Goal: Task Accomplishment & Management: Complete application form

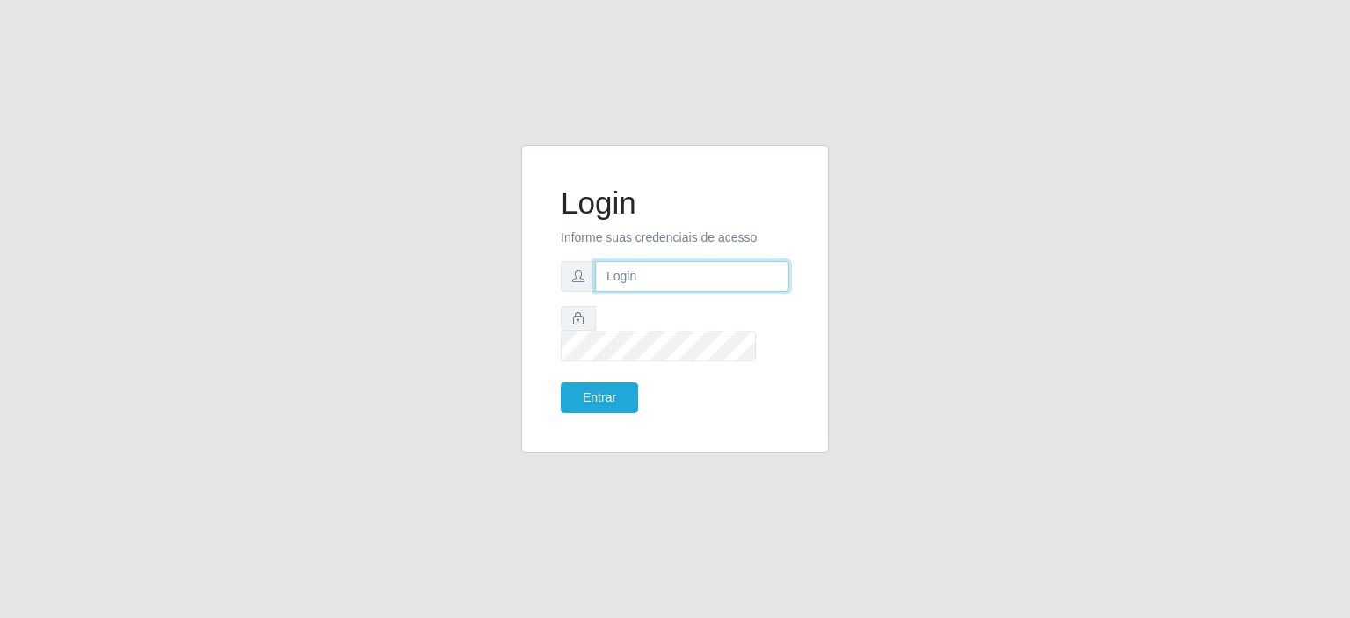
click at [700, 291] on input "text" at bounding box center [692, 276] width 194 height 31
type input "[EMAIL_ADDRESS][DOMAIN_NAME]"
click at [622, 382] on button "Entrar" at bounding box center [599, 397] width 77 height 31
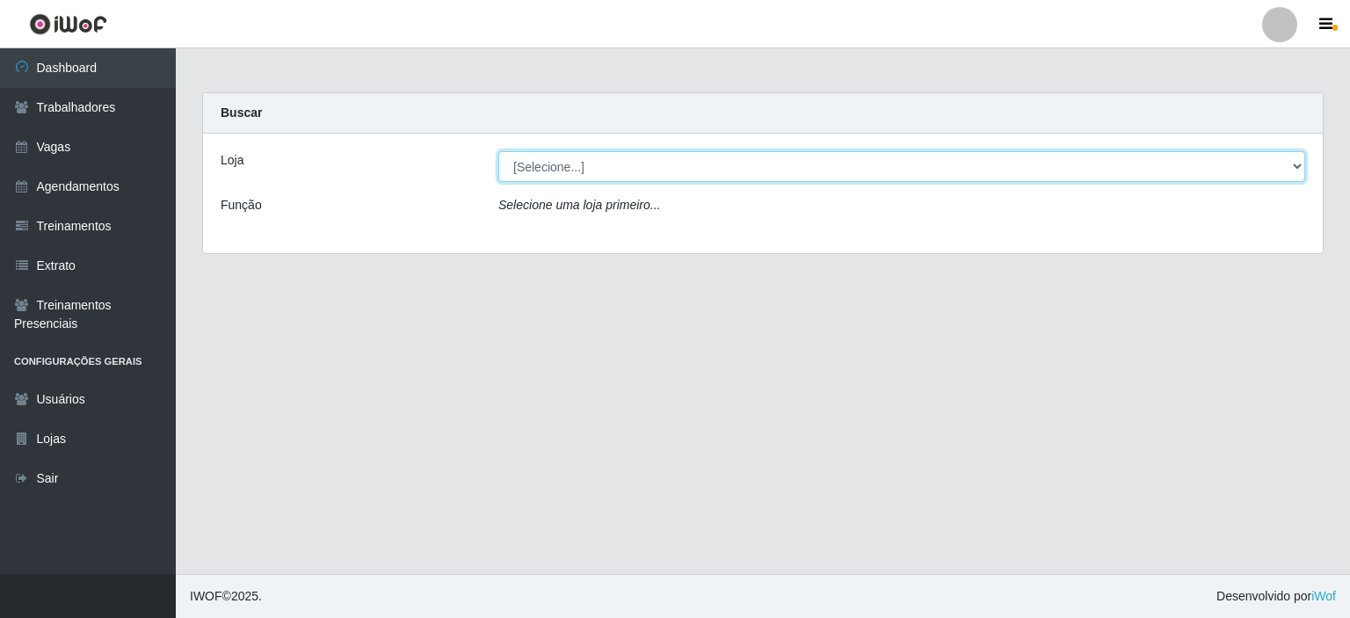
click at [674, 156] on select "[Selecione...] Corte Fácil - Unidade Planalto" at bounding box center [901, 166] width 807 height 31
select select "202"
click at [498, 151] on select "[Selecione...] Corte Fácil - Unidade Planalto" at bounding box center [901, 166] width 807 height 31
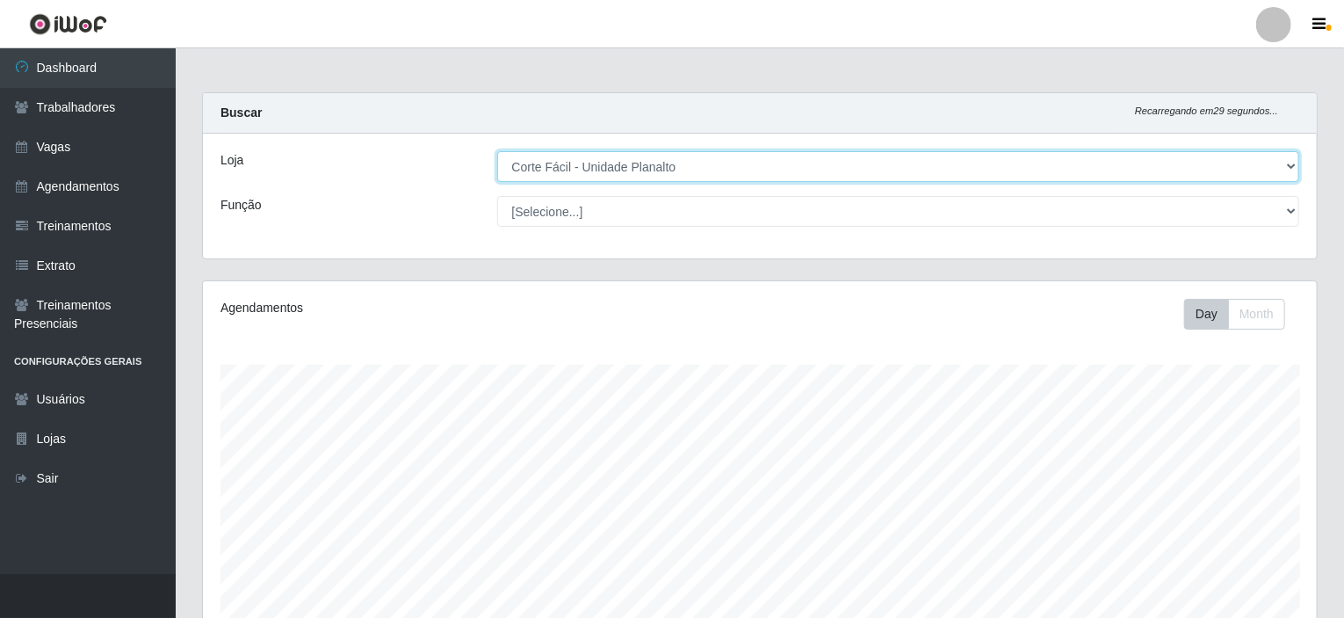
scroll to position [365, 1114]
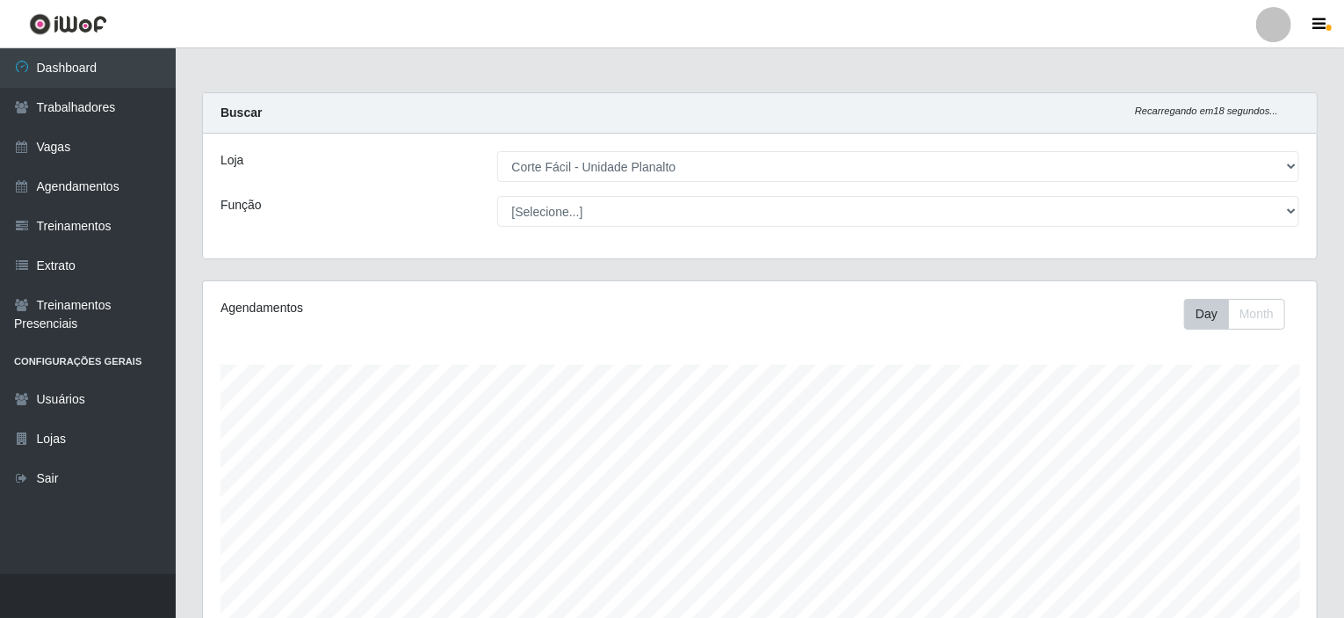
click at [838, 243] on div "Loja [Selecione...] Corte Fácil - Unidade Planalto Função [Selecione...] ASG AS…" at bounding box center [760, 196] width 1114 height 125
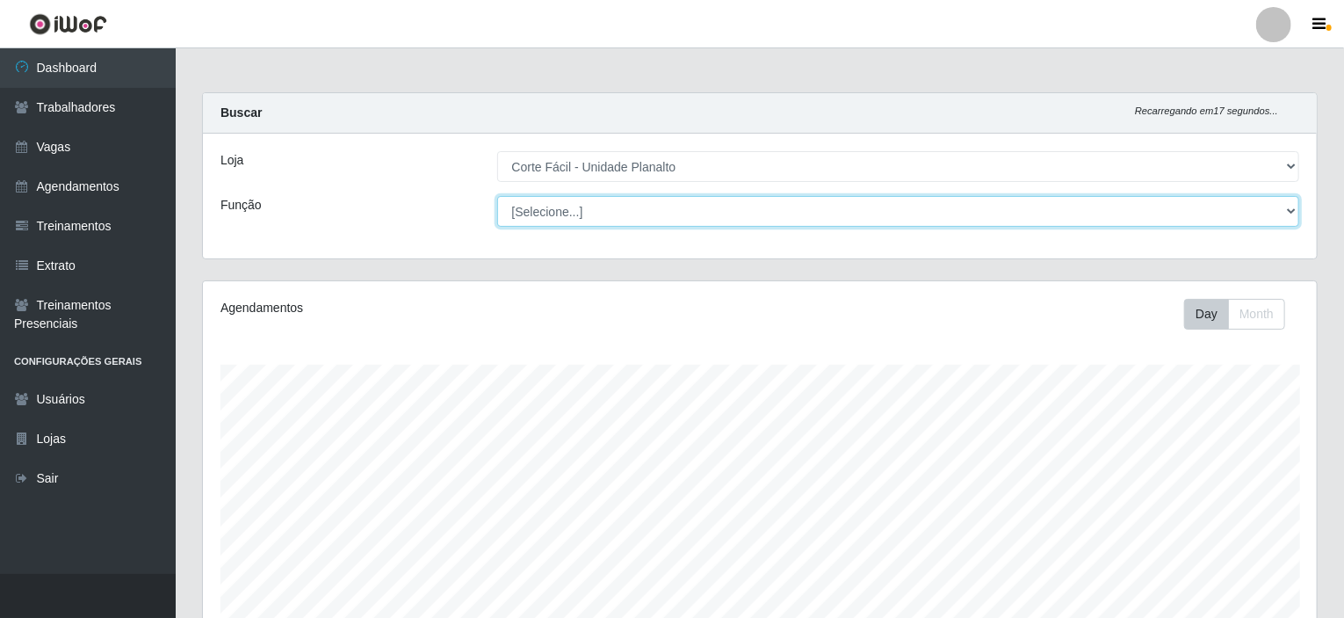
click at [631, 196] on select "[Selecione...] ASG ASG + ASG ++ Auxiliar de Estacionamento Auxiliar de Estacion…" at bounding box center [898, 211] width 803 height 31
select select "22"
click at [497, 196] on select "[Selecione...] ASG ASG + ASG ++ Auxiliar de Estacionamento Auxiliar de Estacion…" at bounding box center [898, 211] width 803 height 31
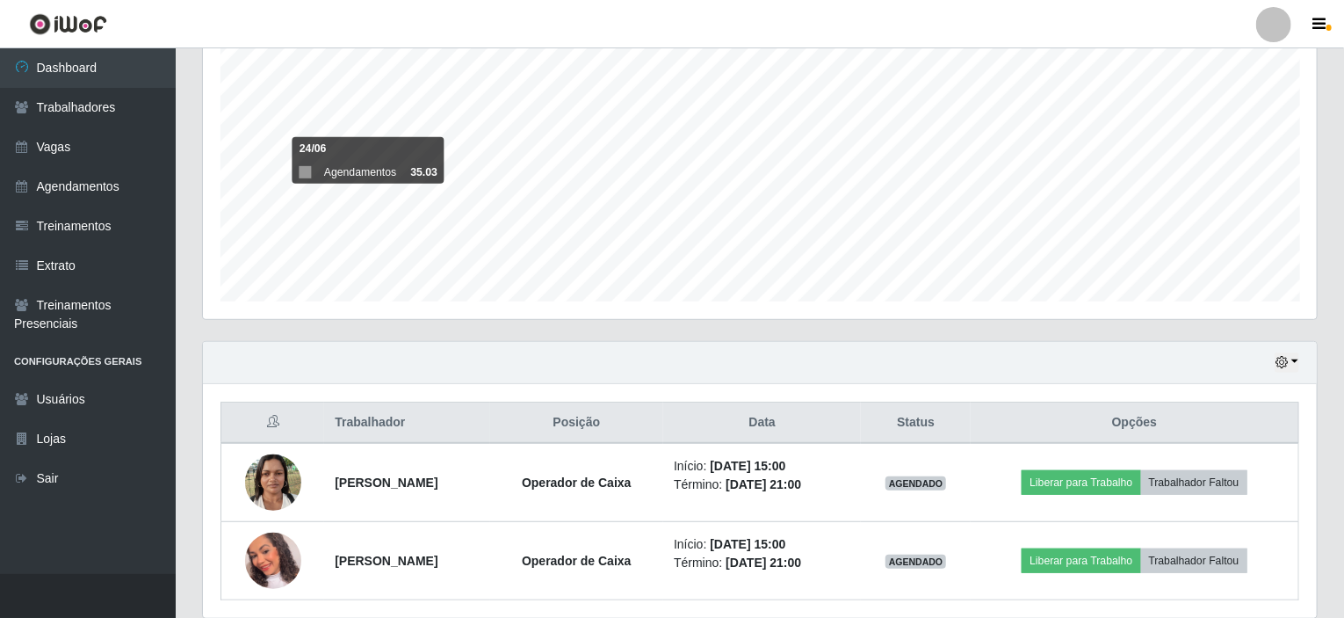
scroll to position [0, 0]
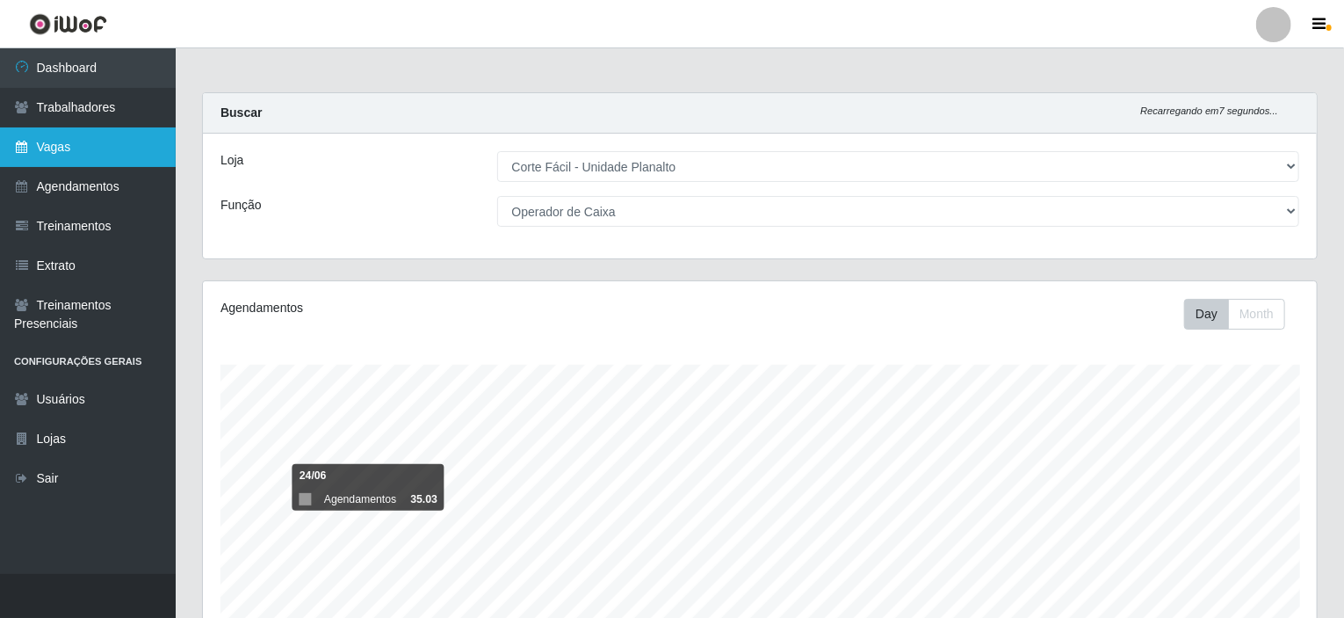
click at [112, 155] on link "Vagas" at bounding box center [88, 147] width 176 height 40
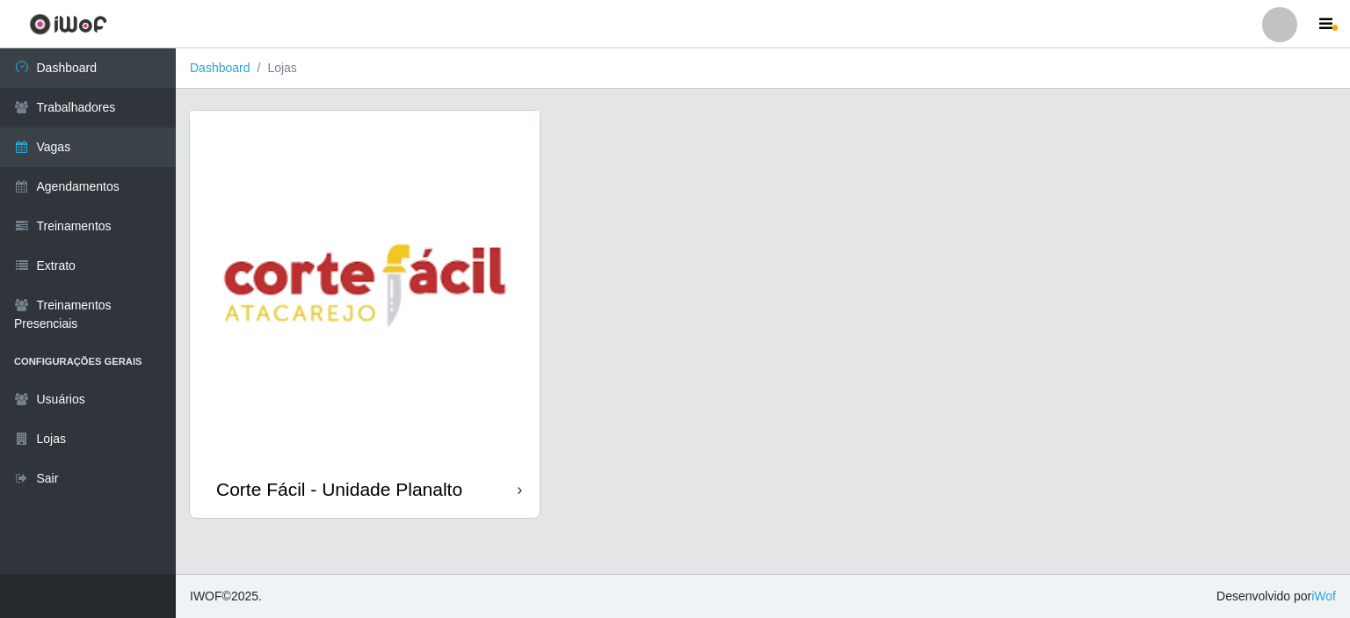
click at [498, 224] on img at bounding box center [365, 286] width 350 height 350
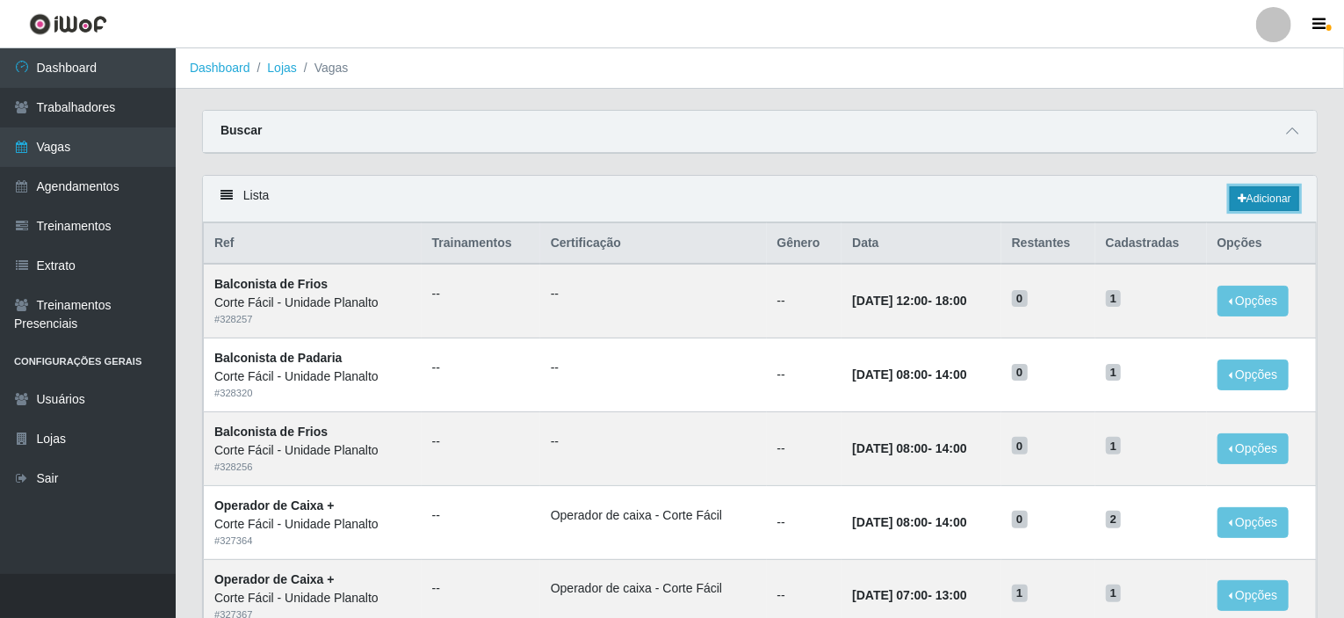
click at [1270, 207] on link "Adicionar" at bounding box center [1264, 198] width 69 height 25
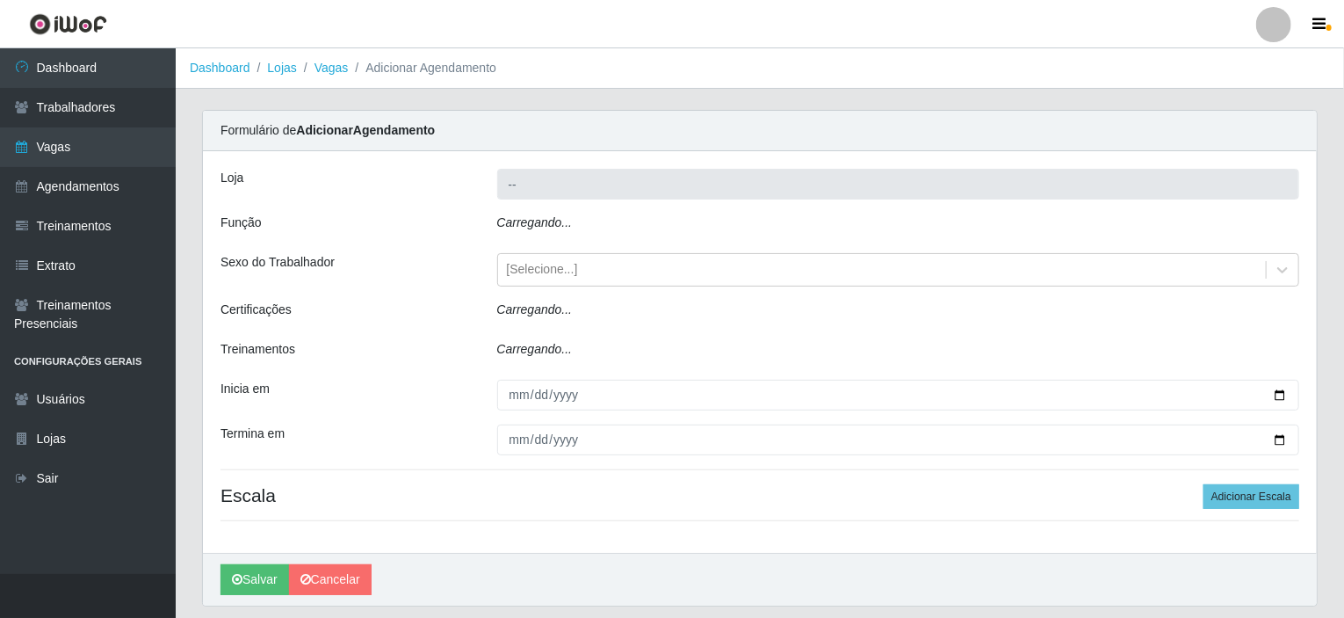
type input "Corte Fácil - Unidade Planalto"
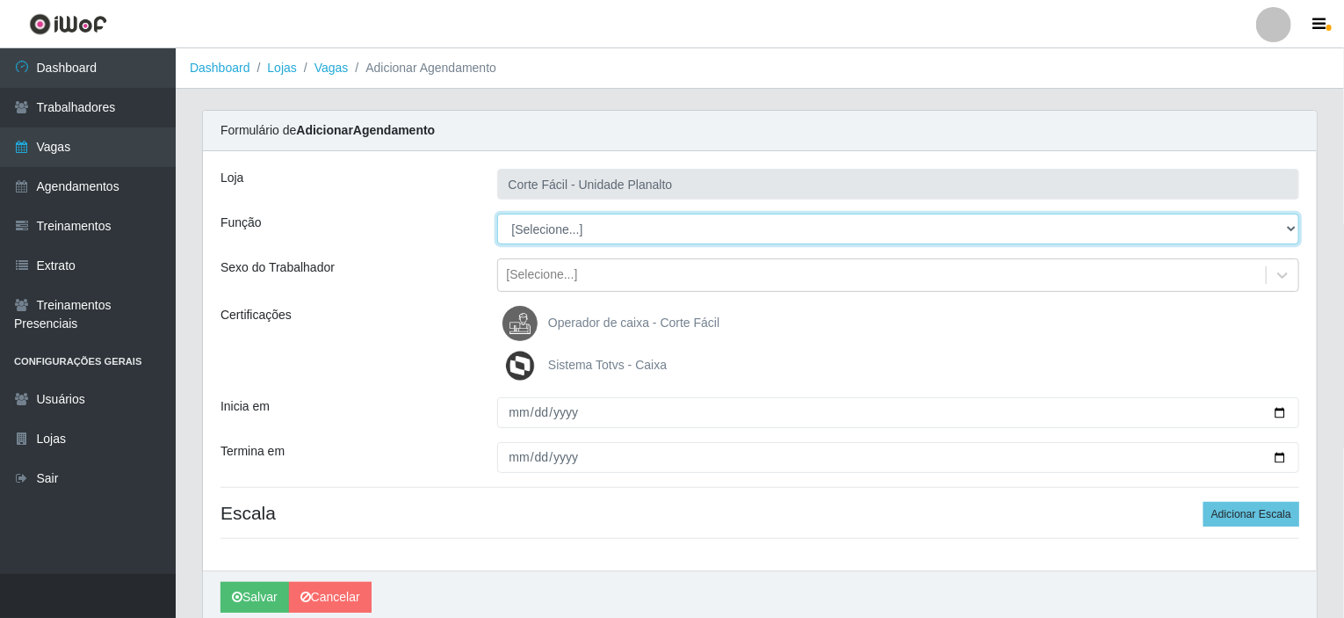
click at [1286, 228] on select "[Selecione...] ASG ASG + ASG ++ Auxiliar de Estacionamento Auxiliar de Estacion…" at bounding box center [898, 229] width 803 height 31
select select "22"
click at [497, 214] on select "[Selecione...] ASG ASG + ASG ++ Auxiliar de Estacionamento Auxiliar de Estacion…" at bounding box center [898, 229] width 803 height 31
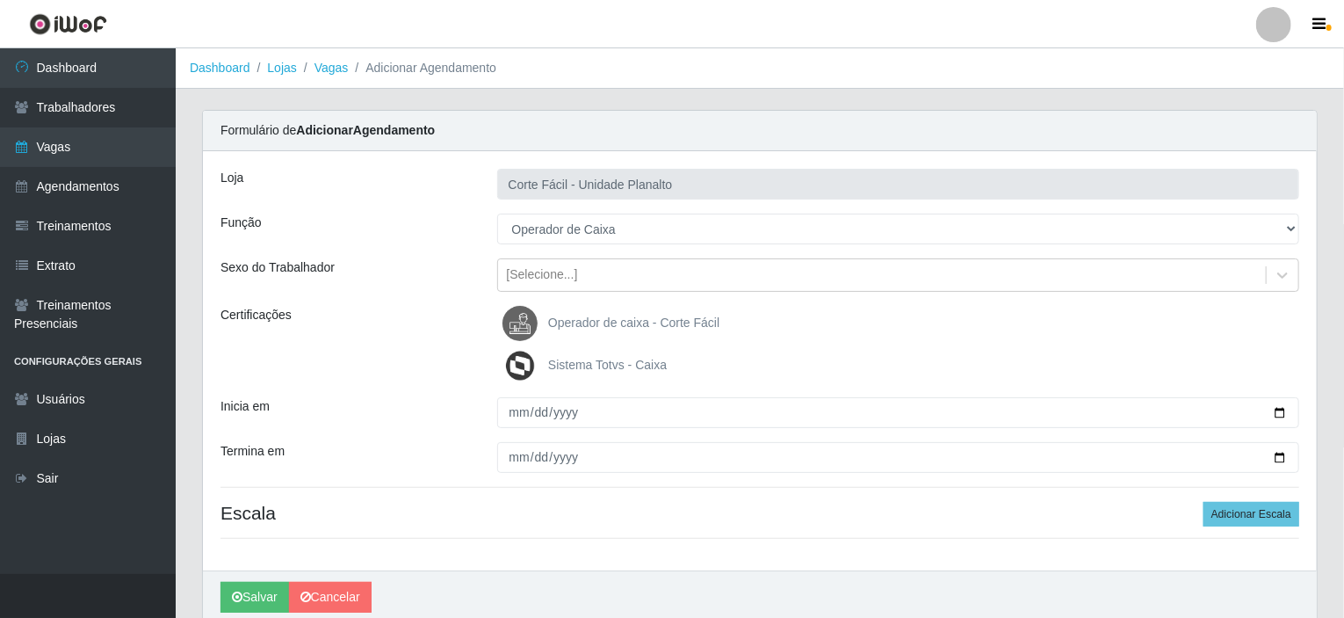
click at [615, 318] on span "Operador de caixa - Corte Fácil" at bounding box center [633, 322] width 171 height 14
click at [0, 0] on input "Operador de caixa - Corte Fácil" at bounding box center [0, 0] width 0 height 0
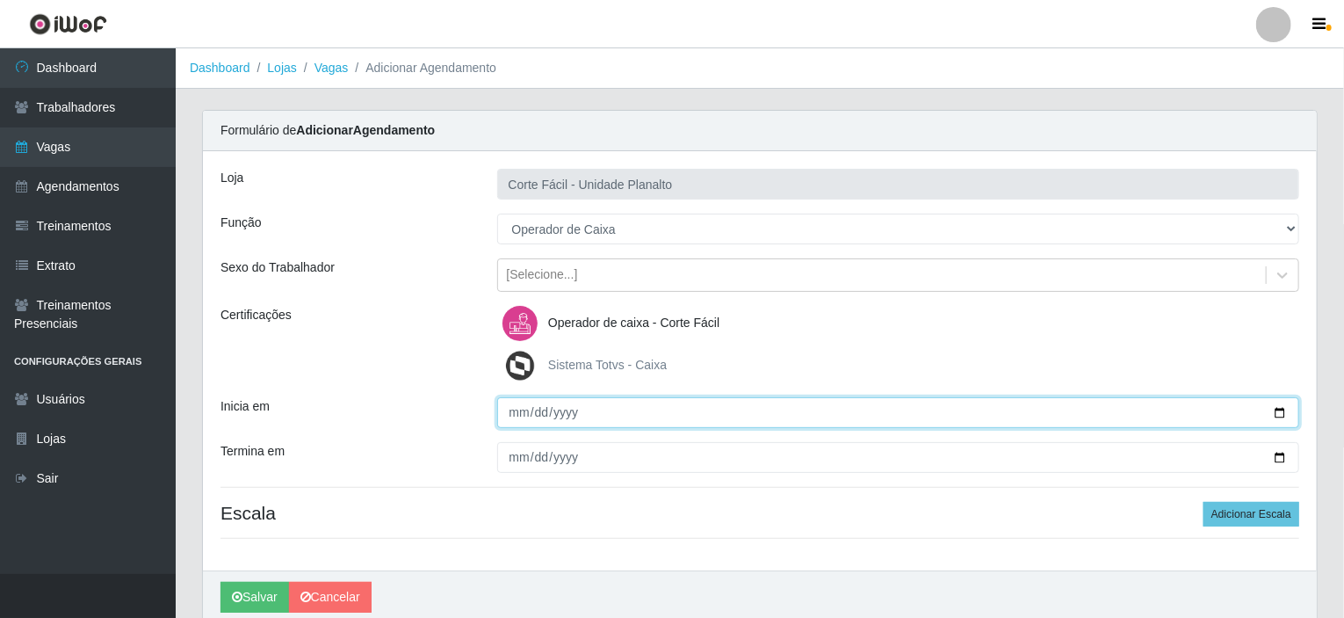
click at [1277, 414] on input "Inicia em" at bounding box center [898, 412] width 803 height 31
type input "2025-08-21"
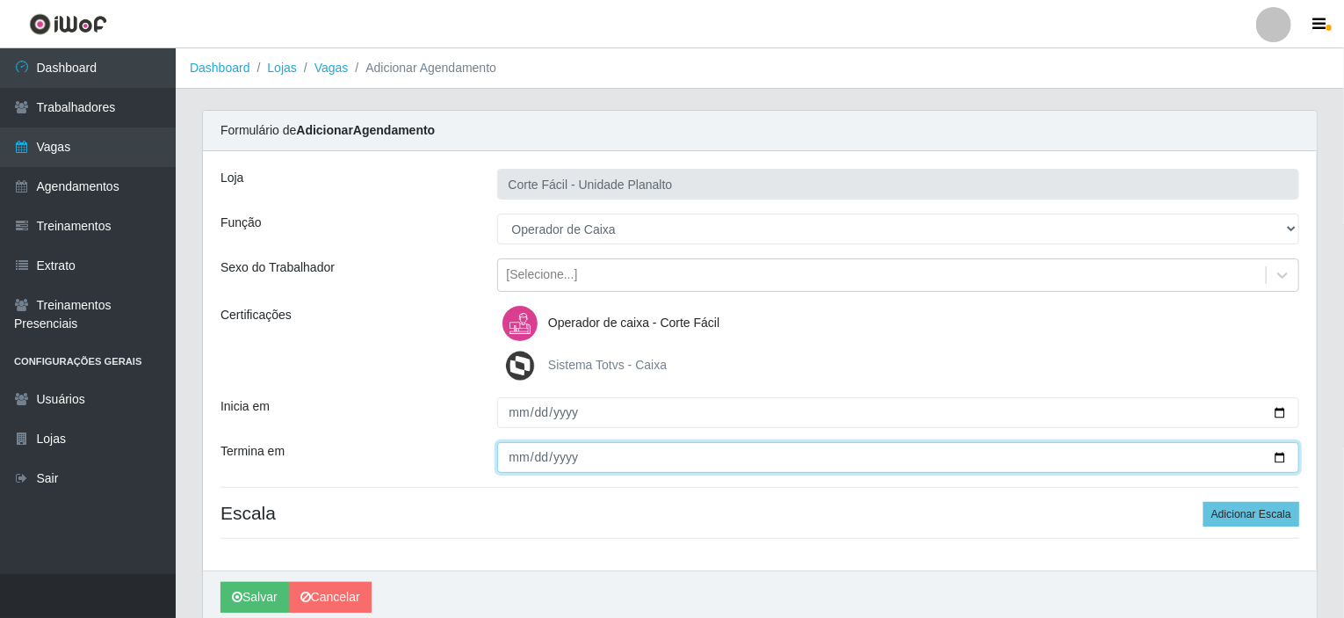
click at [1286, 453] on input "Termina em" at bounding box center [898, 457] width 803 height 31
type input "2025-08-21"
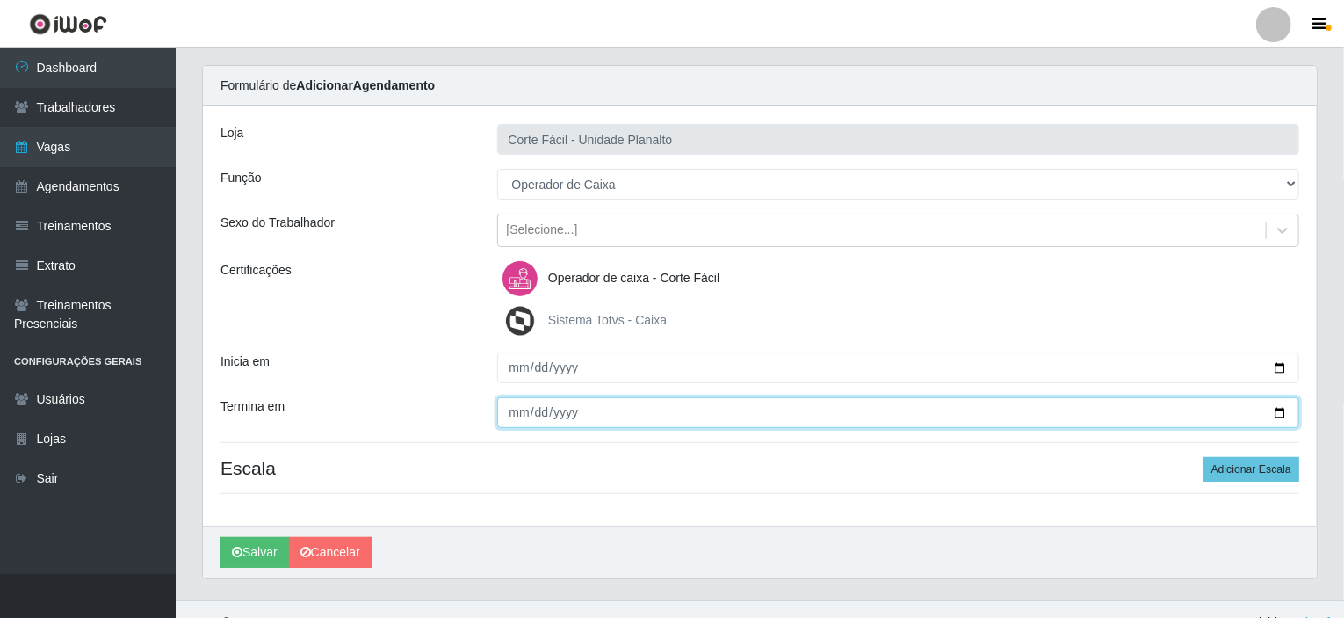
scroll to position [69, 0]
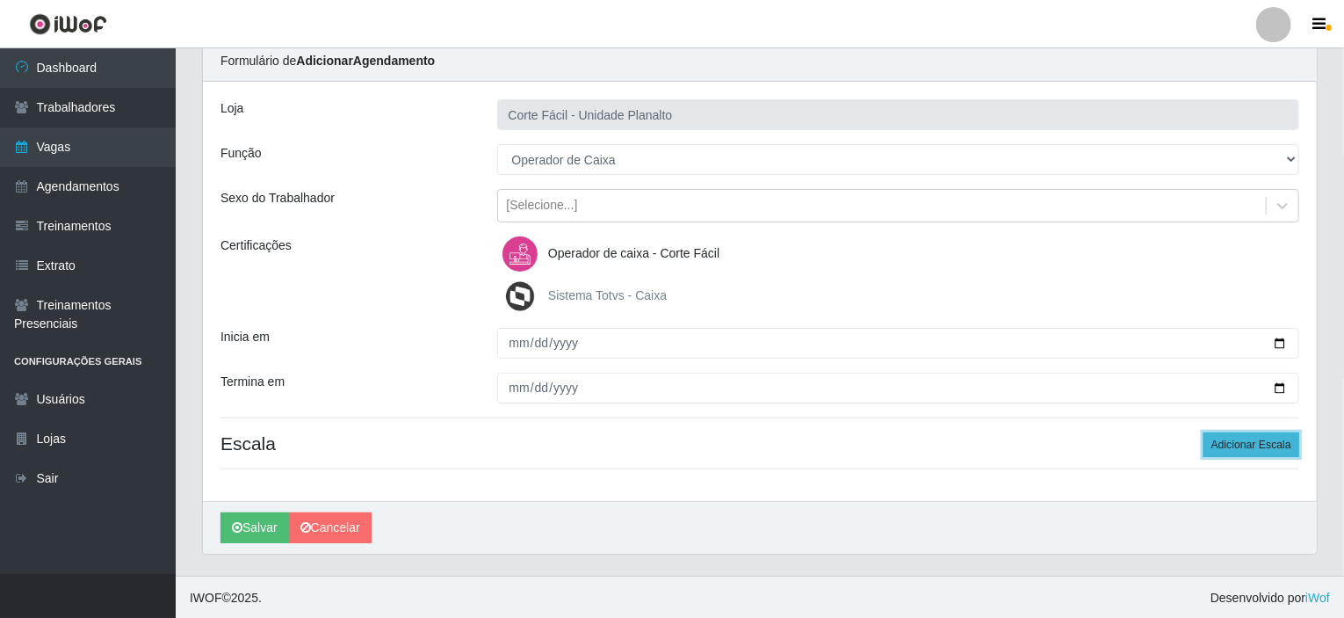
click at [1228, 433] on button "Adicionar Escala" at bounding box center [1252, 444] width 96 height 25
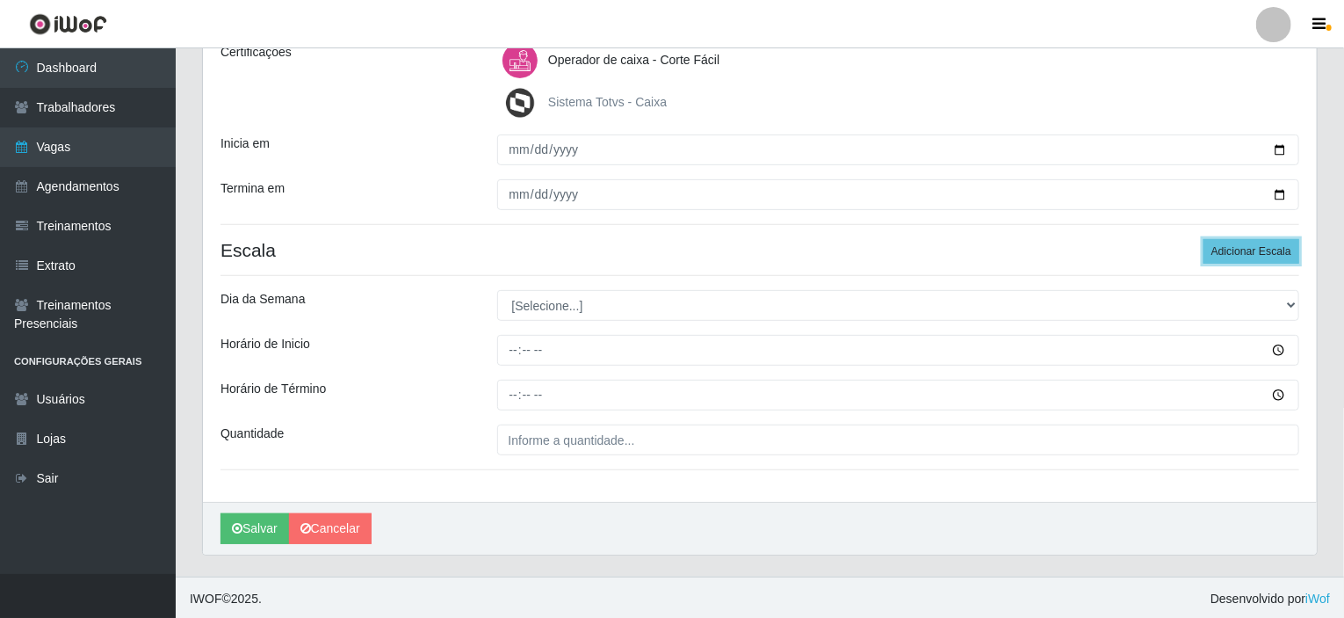
scroll to position [264, 0]
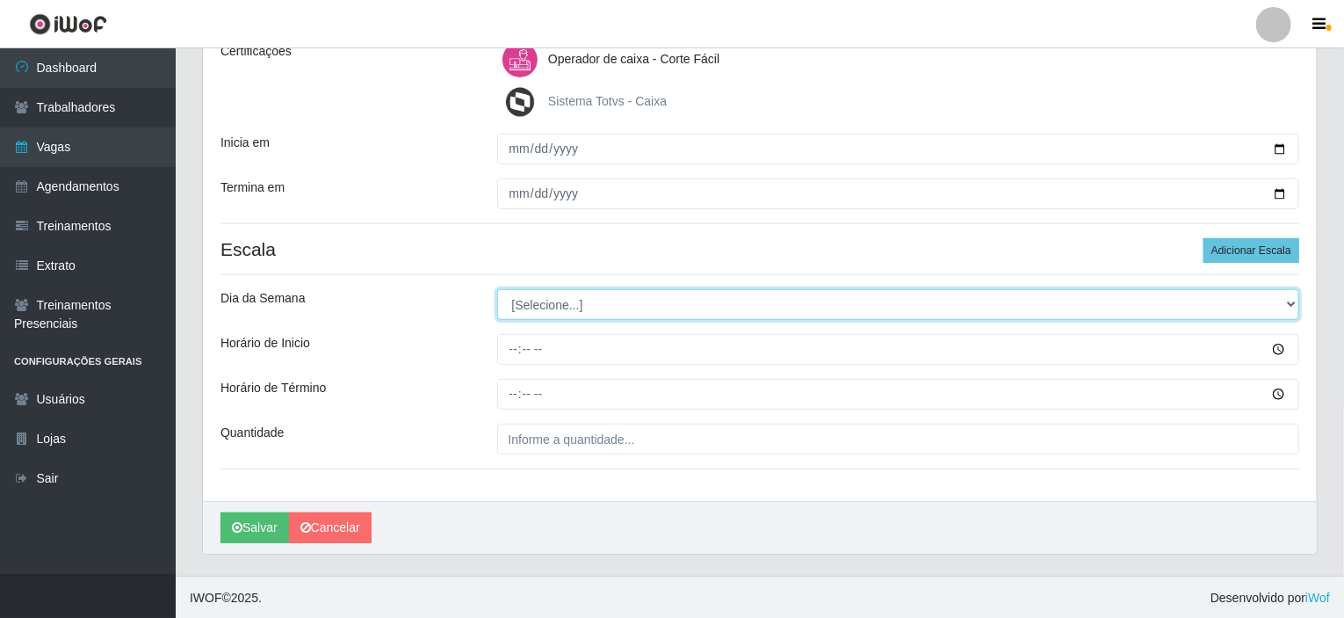
click at [1285, 298] on select "[Selecione...] Segunda Terça Quarta Quinta Sexta Sábado Domingo" at bounding box center [898, 304] width 803 height 31
select select "4"
click at [497, 289] on select "[Selecione...] Segunda Terça Quarta Quinta Sexta Sábado Domingo" at bounding box center [898, 304] width 803 height 31
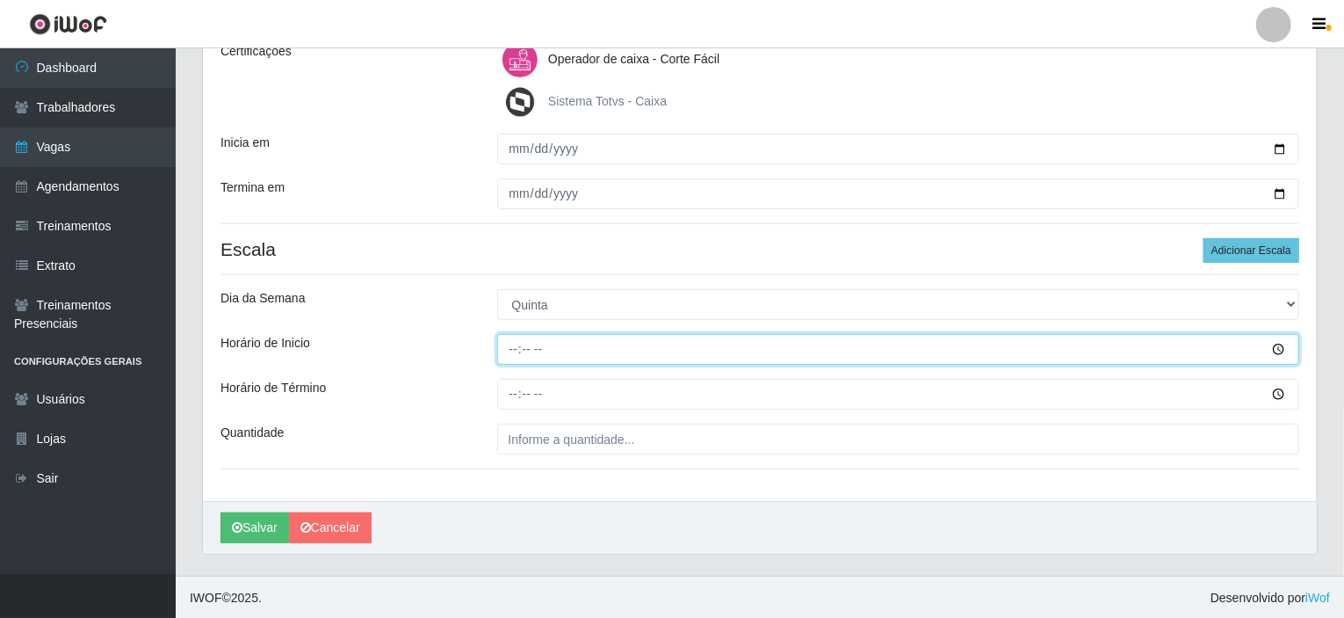
click at [515, 351] on input "Horário de Inicio" at bounding box center [898, 349] width 803 height 31
click at [514, 351] on input "01:07" at bounding box center [898, 349] width 803 height 31
click at [514, 351] on input "17:00" at bounding box center [898, 349] width 803 height 31
type input "07:00"
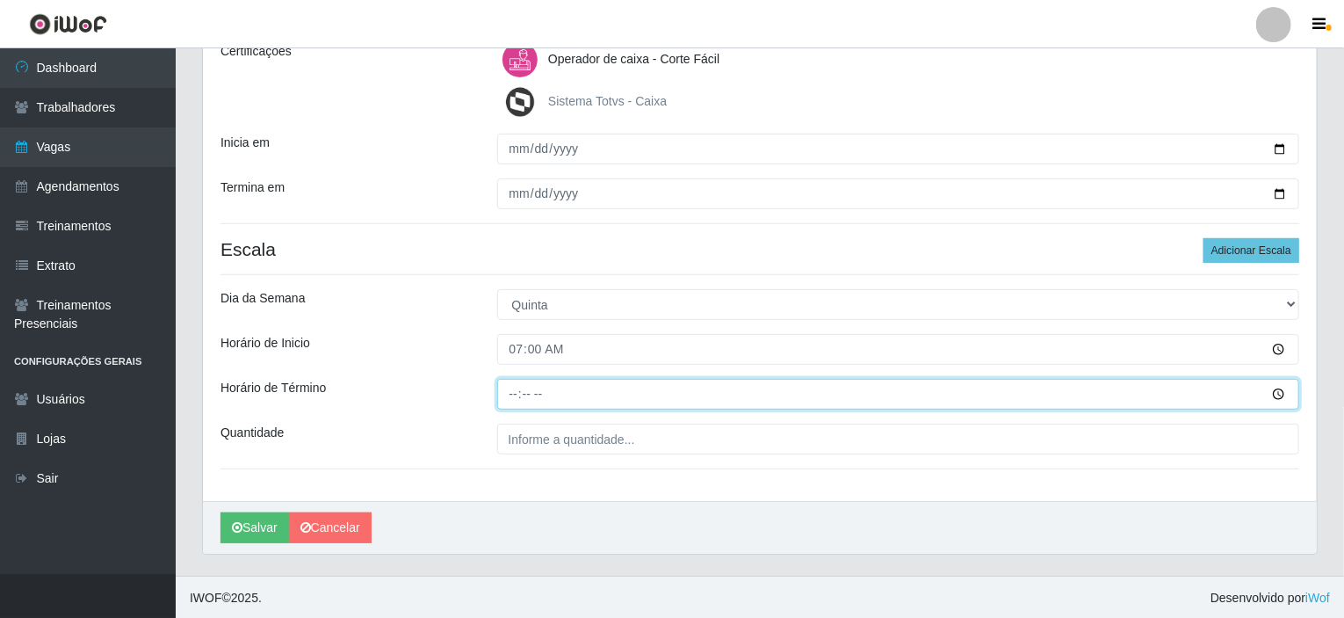
click at [513, 387] on input "Horário de Término" at bounding box center [898, 394] width 803 height 31
type input "13:00"
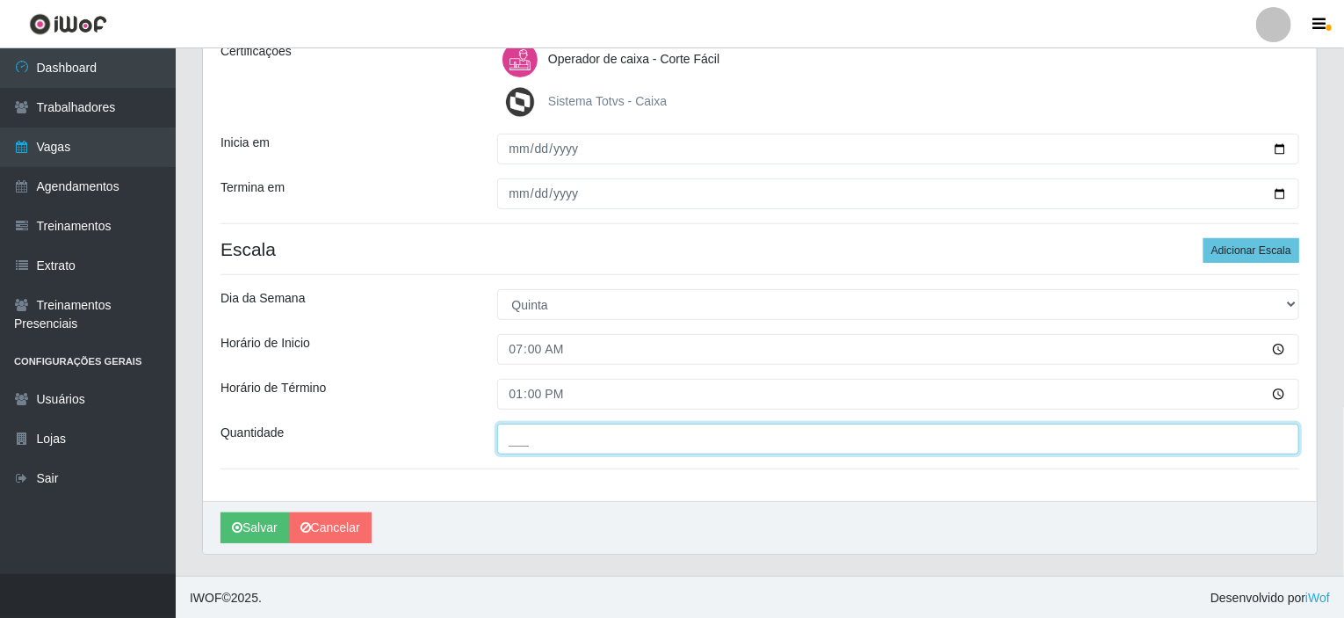
click at [550, 435] on input "___" at bounding box center [898, 439] width 803 height 31
type input "001"
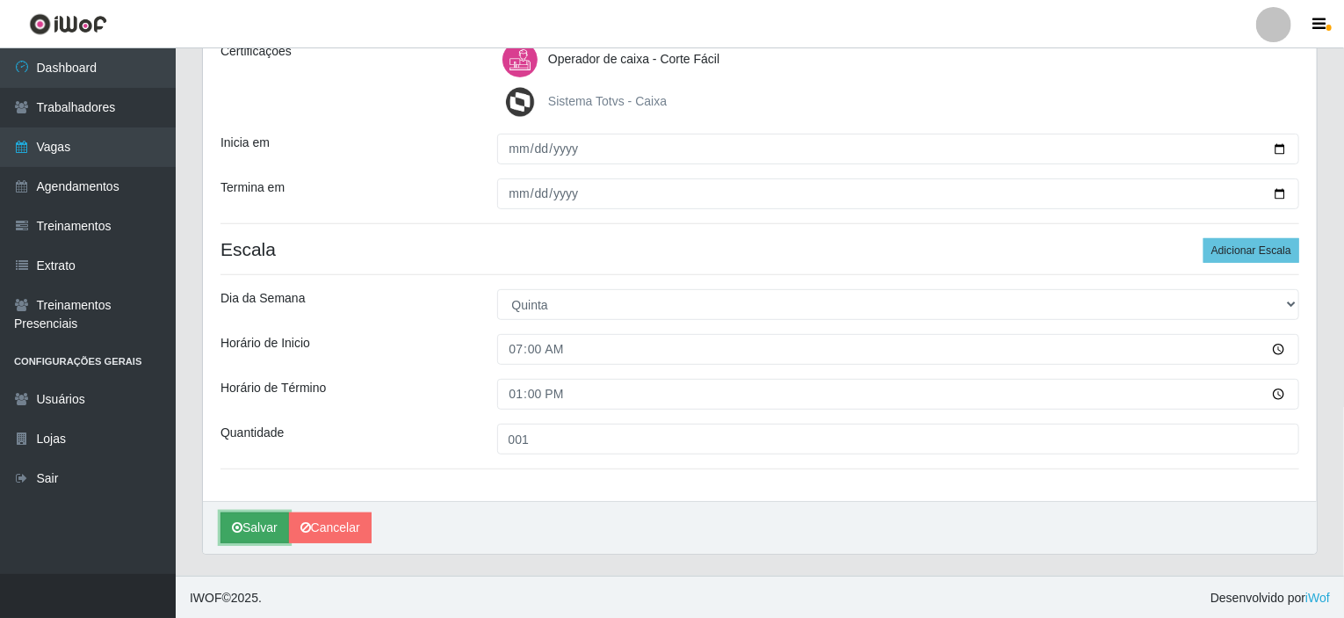
click at [252, 537] on button "Salvar" at bounding box center [255, 527] width 69 height 31
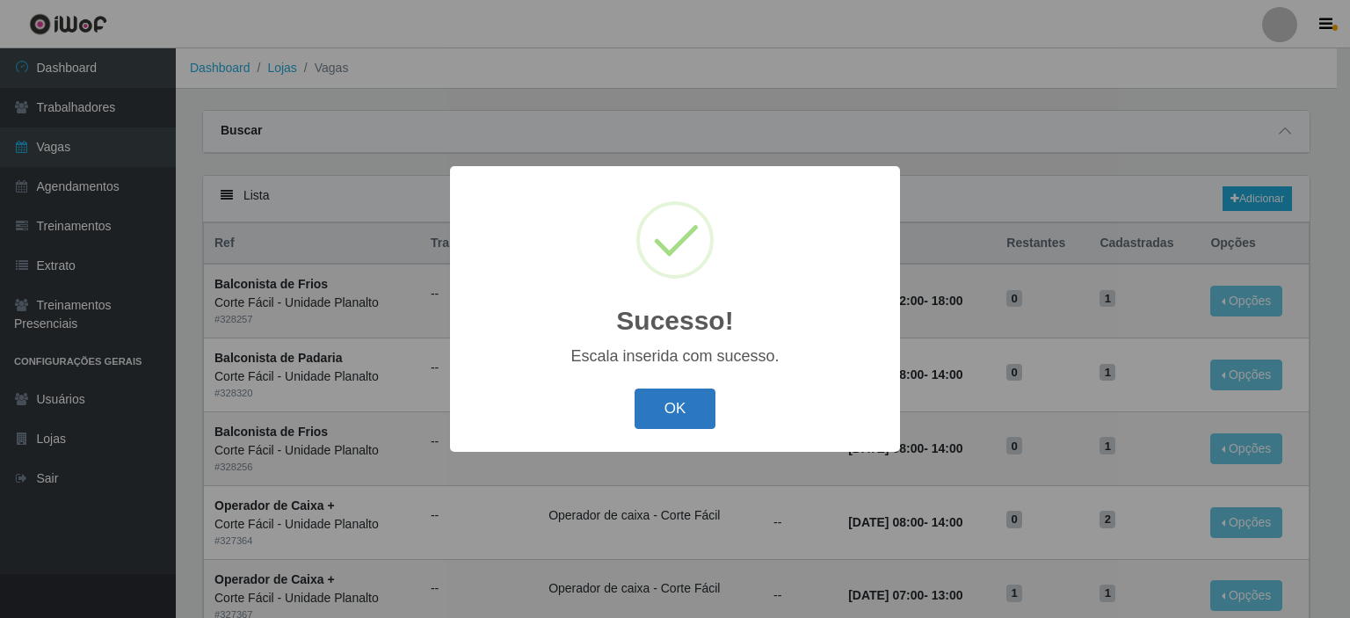
click at [695, 409] on button "OK" at bounding box center [675, 408] width 82 height 41
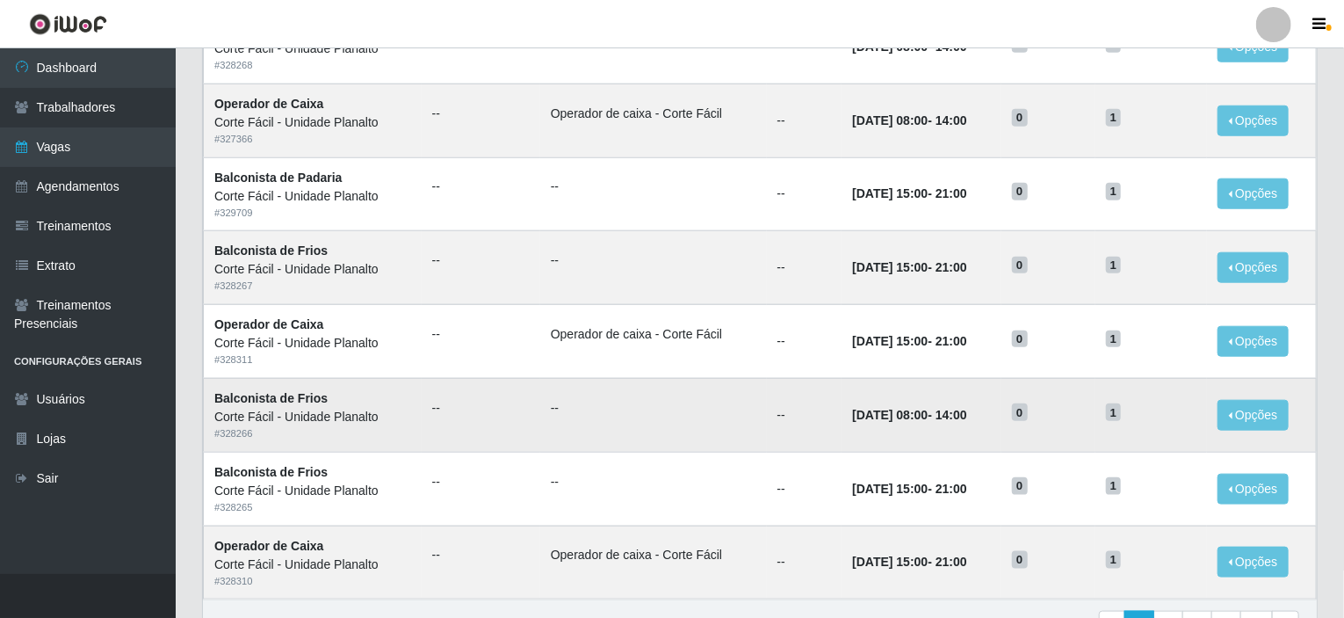
scroll to position [866, 0]
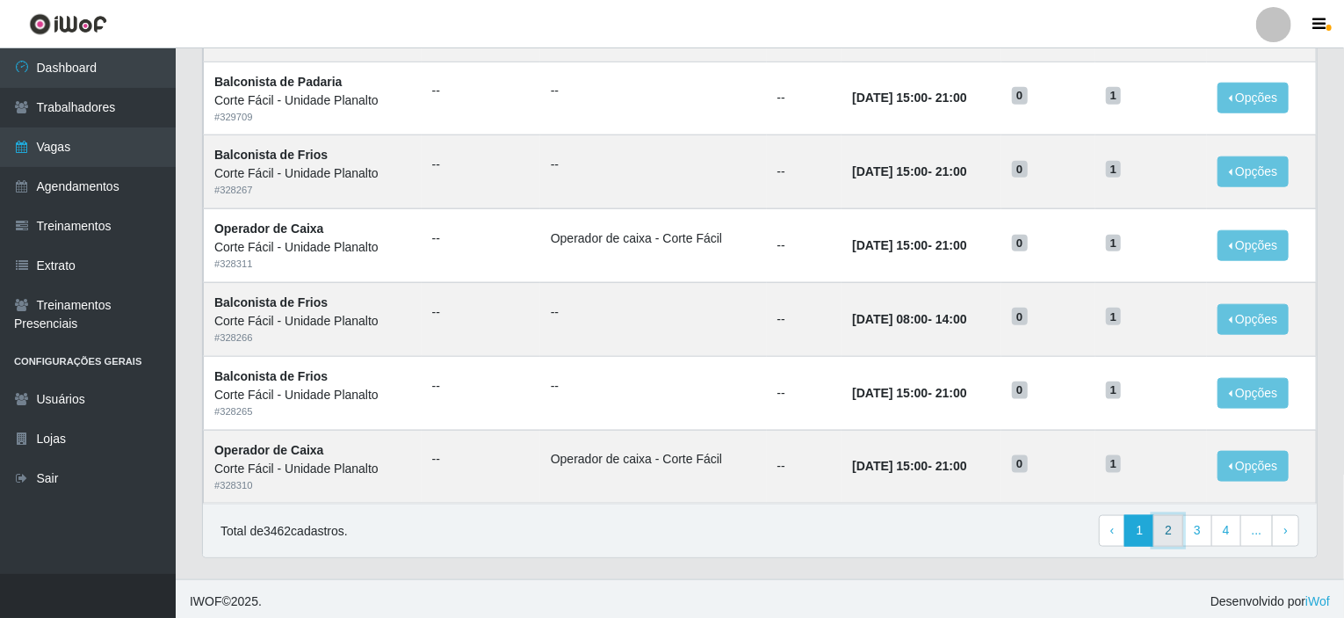
click at [1183, 522] on link "2" at bounding box center [1169, 531] width 30 height 32
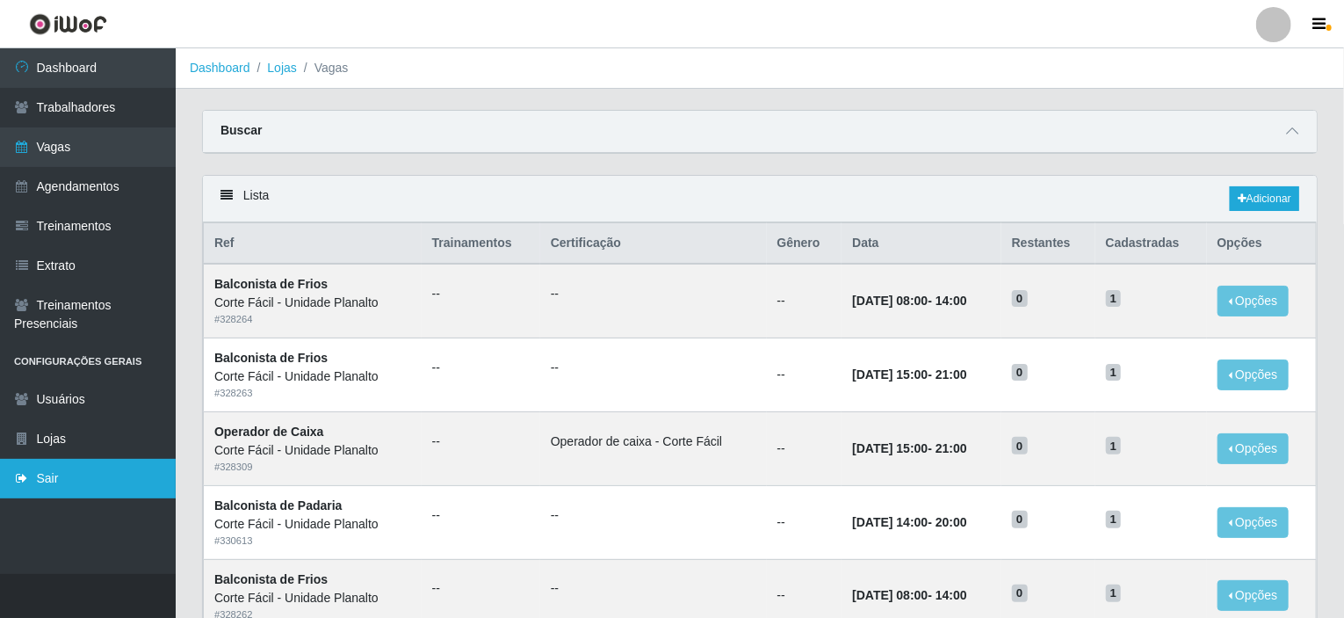
click at [74, 479] on link "Sair" at bounding box center [88, 479] width 176 height 40
